Goal: Task Accomplishment & Management: Manage account settings

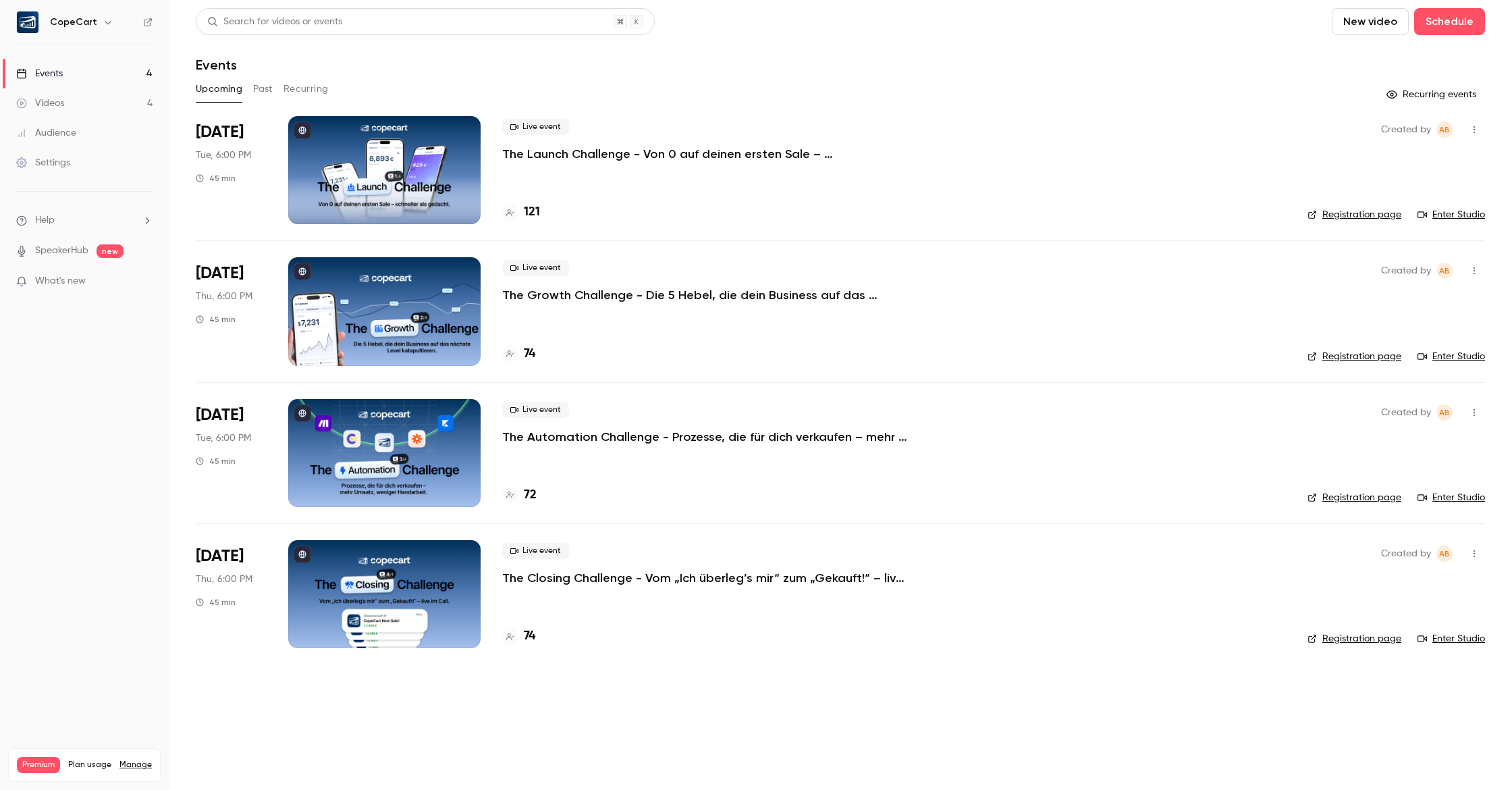
click at [59, 161] on div "Settings" at bounding box center [43, 163] width 54 height 14
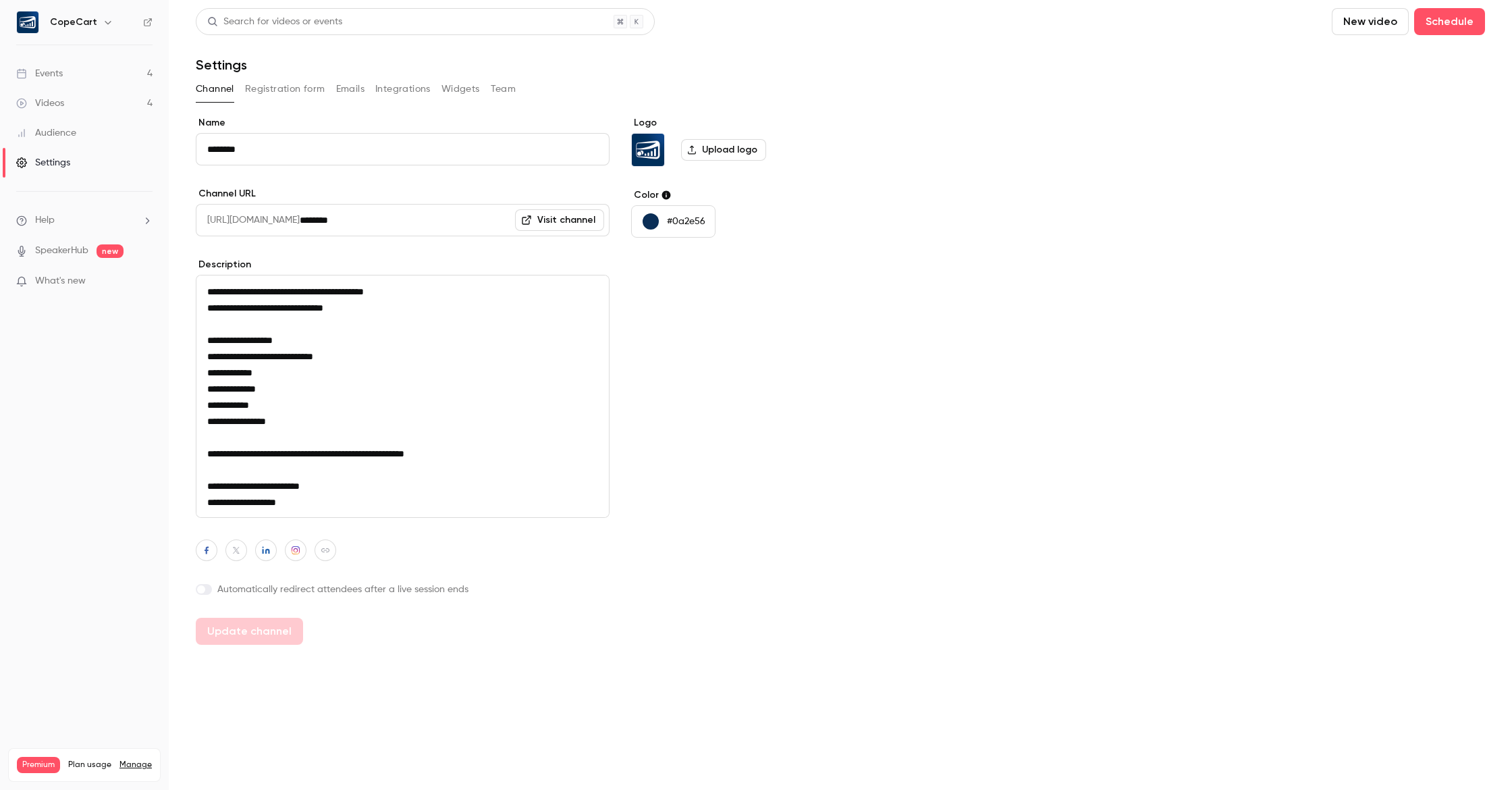
click at [579, 221] on link "Visit channel" at bounding box center [560, 220] width 89 height 21
click at [78, 67] on link "Events 4" at bounding box center [84, 74] width 169 height 30
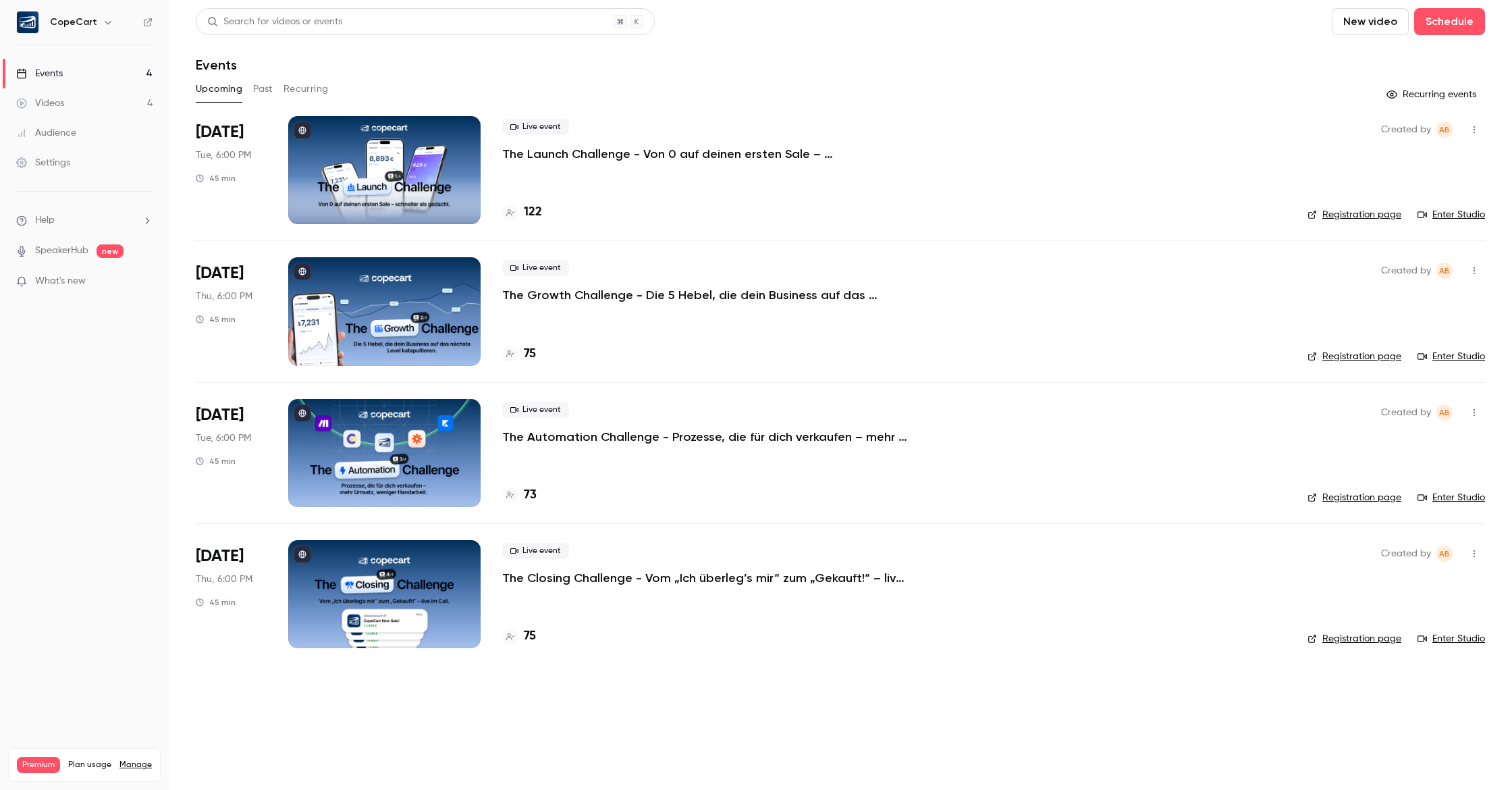
click at [53, 167] on div "Settings" at bounding box center [43, 163] width 54 height 14
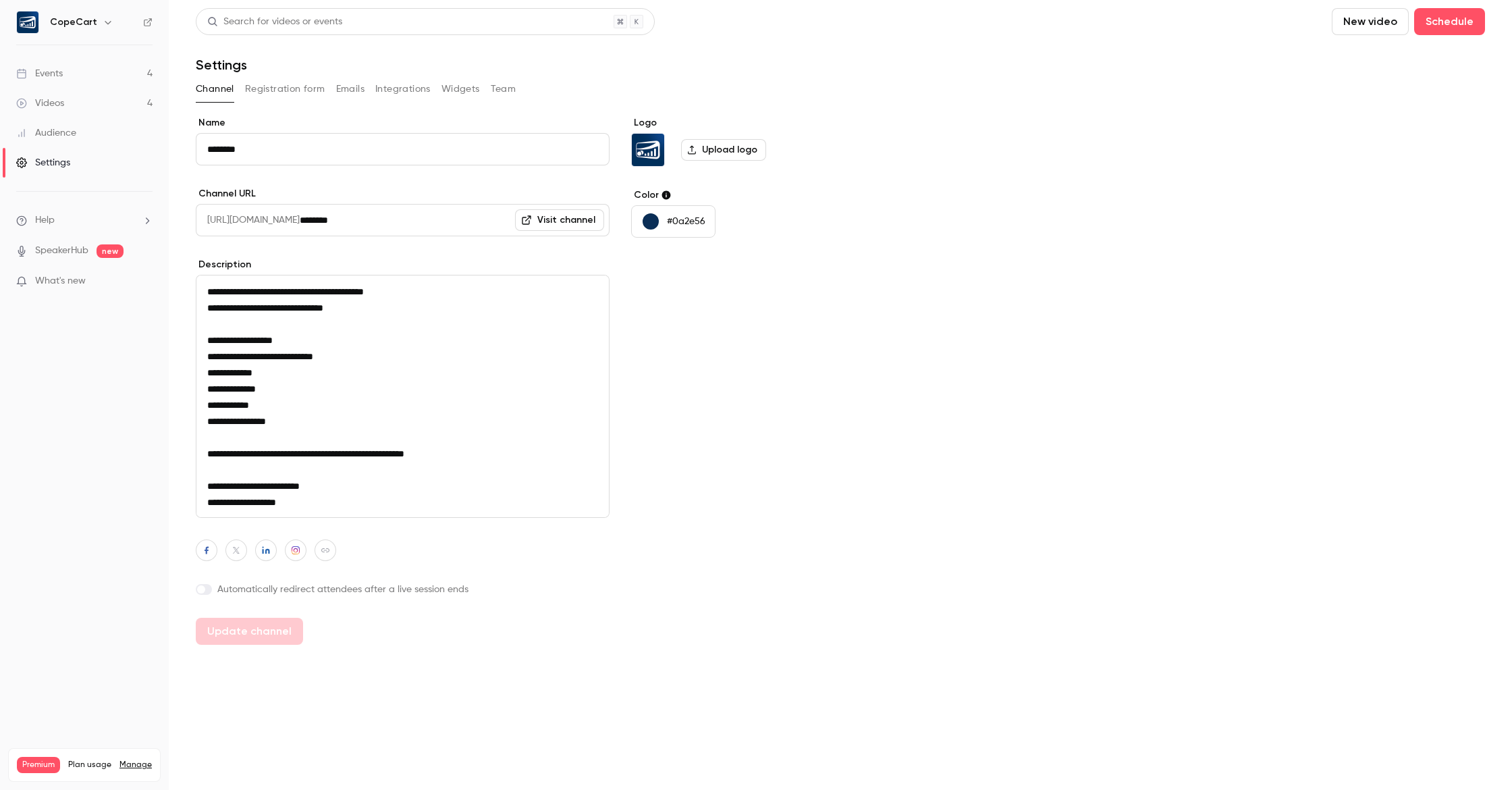
click at [493, 86] on button "Team" at bounding box center [503, 89] width 26 height 21
